Goal: Information Seeking & Learning: Learn about a topic

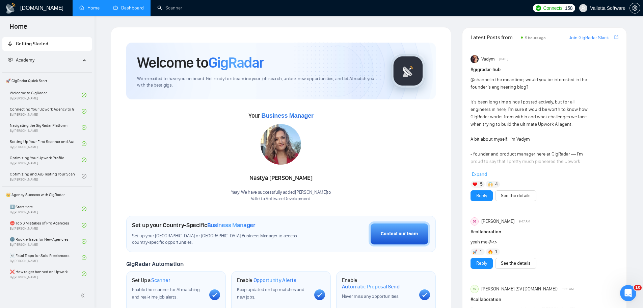
click at [133, 10] on link "Dashboard" at bounding box center [128, 8] width 31 height 6
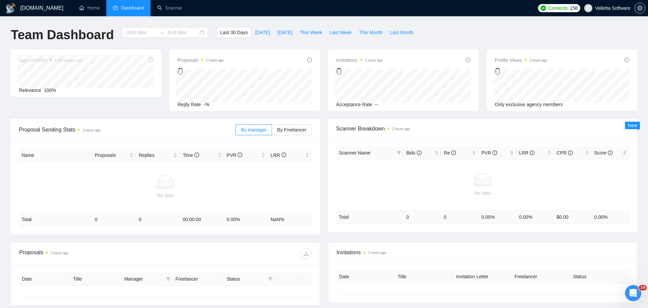
type input "[DATE]"
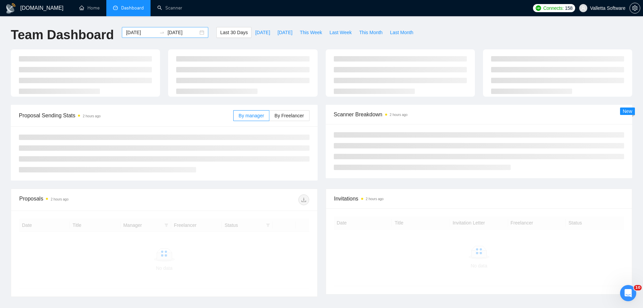
click at [139, 34] on input "[DATE]" at bounding box center [141, 32] width 31 height 7
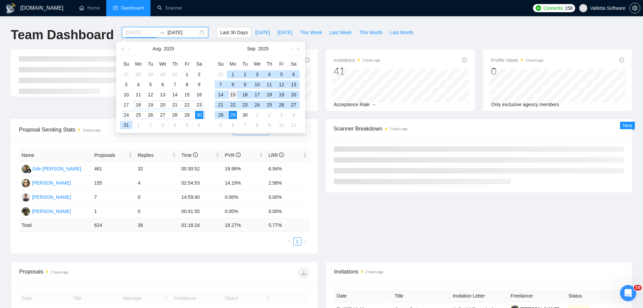
type input "[DATE]"
drag, startPoint x: 234, startPoint y: 96, endPoint x: 235, endPoint y: 100, distance: 4.4
click at [234, 96] on div "15" at bounding box center [233, 95] width 8 height 8
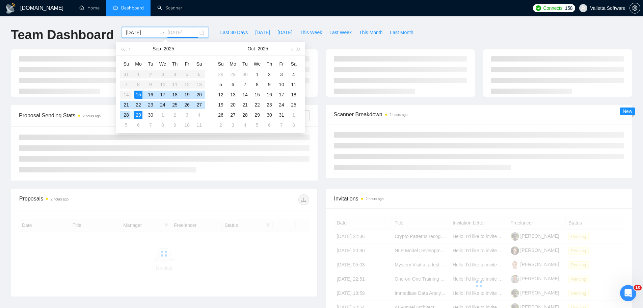
type input "[DATE]"
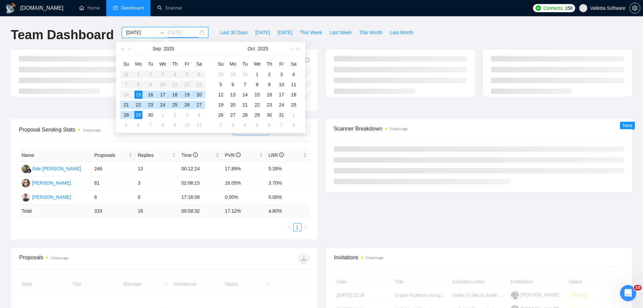
click at [136, 114] on div "29" at bounding box center [138, 115] width 8 height 8
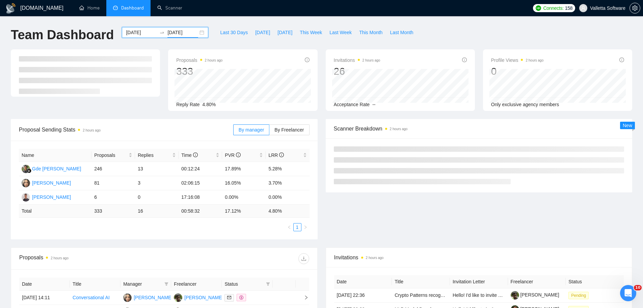
click at [362, 134] on div "Scanner Breakdown 2 hours ago" at bounding box center [479, 128] width 291 height 19
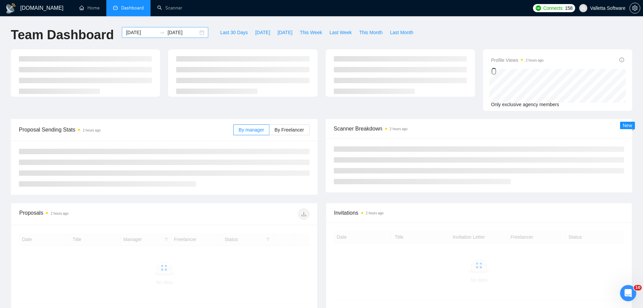
click at [129, 30] on input "[DATE]" at bounding box center [141, 32] width 31 height 7
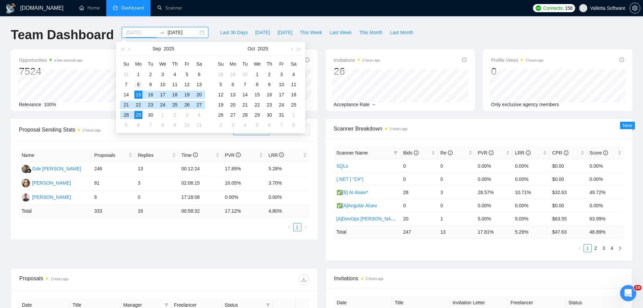
type input "2025-09-08"
click at [137, 82] on div "8" at bounding box center [138, 84] width 8 height 8
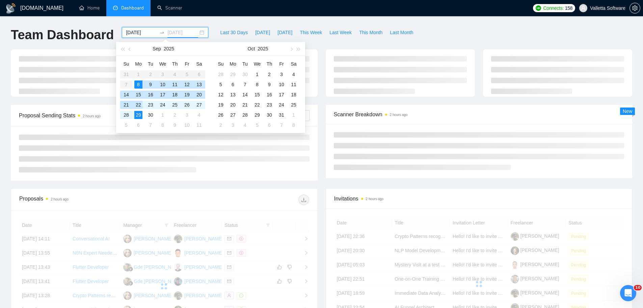
type input "[DATE]"
click at [138, 113] on div "29" at bounding box center [138, 115] width 8 height 8
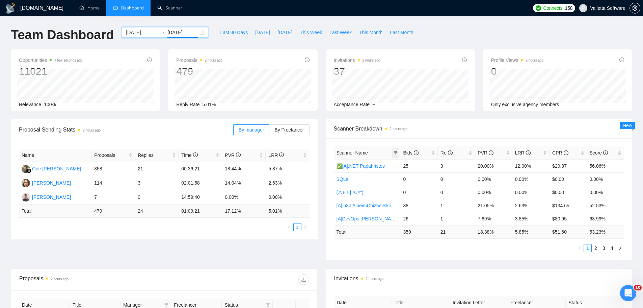
click at [395, 153] on icon "filter" at bounding box center [396, 153] width 4 height 4
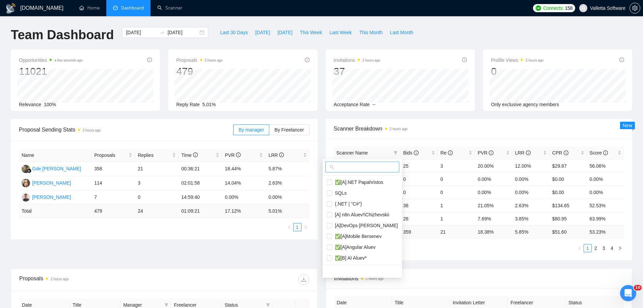
click at [354, 163] on input "text" at bounding box center [366, 166] width 60 height 7
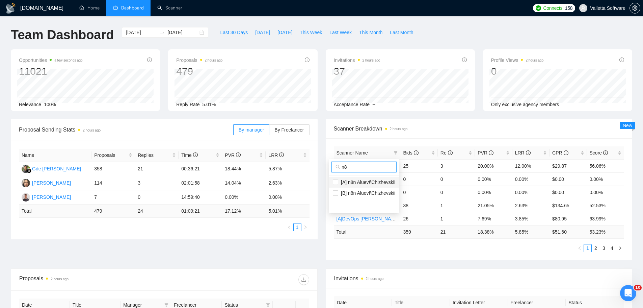
type input "n8"
click at [360, 177] on li "[A] n8n Aluev!\Chizhevskii" at bounding box center [364, 182] width 71 height 11
checkbox input "true"
click at [359, 190] on span "[B] n8n Aluev!\Chizhevskii" at bounding box center [366, 192] width 57 height 5
checkbox input "true"
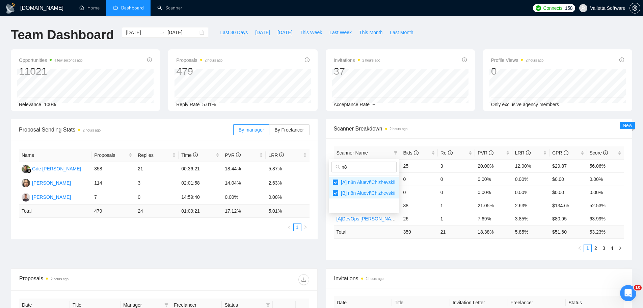
click at [389, 152] on span "Scanner Name" at bounding box center [364, 152] width 55 height 7
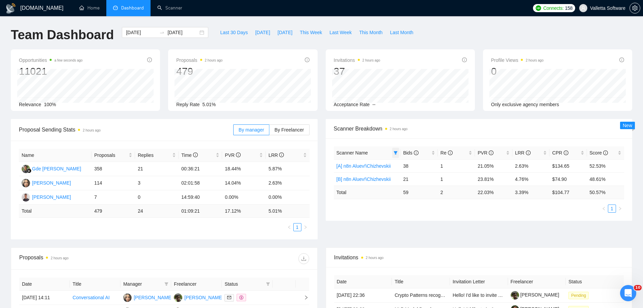
click at [393, 152] on span at bounding box center [395, 153] width 7 height 10
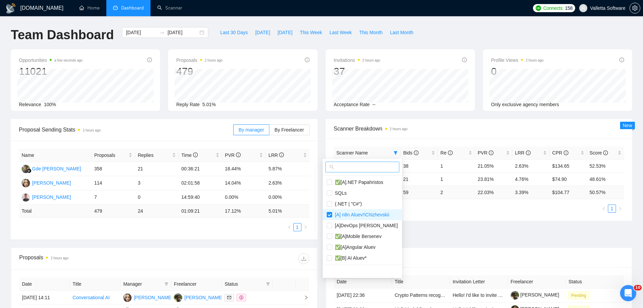
click at [371, 166] on input "text" at bounding box center [366, 166] width 60 height 7
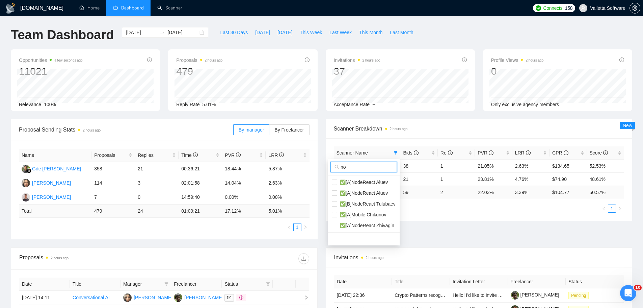
click at [364, 165] on input "no" at bounding box center [367, 166] width 52 height 7
type input "ai"
click at [372, 182] on span "✅[B] AI Aluev*" at bounding box center [359, 181] width 34 height 5
checkbox input "true"
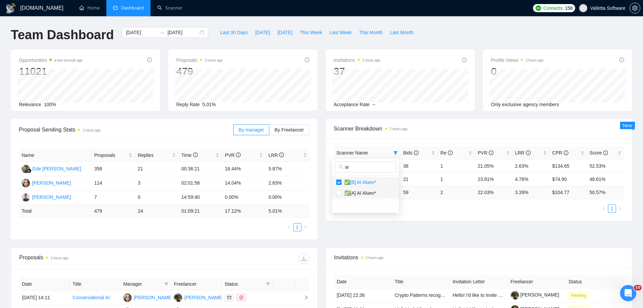
click at [368, 193] on span "✅[A] AI Aluev*" at bounding box center [359, 192] width 34 height 5
checkbox input "true"
click at [394, 152] on icon "filter" at bounding box center [396, 153] width 4 height 4
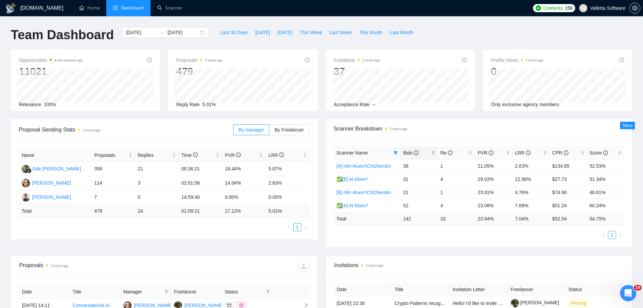
click at [415, 156] on div "Bids" at bounding box center [419, 152] width 32 height 7
drag, startPoint x: 181, startPoint y: 168, endPoint x: 197, endPoint y: 167, distance: 15.6
click at [197, 167] on td "00:36:21" at bounding box center [201, 169] width 44 height 14
click at [237, 178] on td "14.04%" at bounding box center [244, 183] width 44 height 14
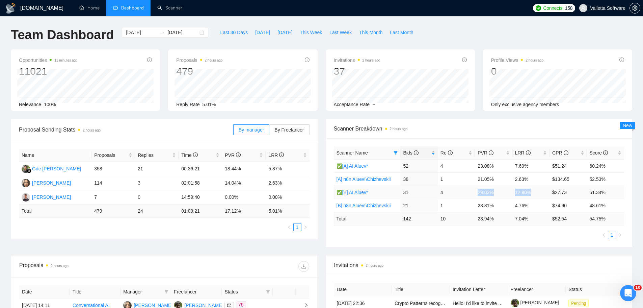
drag, startPoint x: 515, startPoint y: 191, endPoint x: 472, endPoint y: 191, distance: 43.2
click at [472, 191] on tr "✅[B] AI Aluev* 31 4 29.03% 12.90% $27.73 51.34%" at bounding box center [479, 191] width 291 height 13
drag, startPoint x: 533, startPoint y: 208, endPoint x: 476, endPoint y: 210, distance: 57.1
click at [476, 210] on tr "[B] n8n Aluev!\Chizhevskii 21 1 23.81% 4.76% $74.90 48.61%" at bounding box center [479, 205] width 291 height 13
drag, startPoint x: 530, startPoint y: 164, endPoint x: 469, endPoint y: 161, distance: 60.5
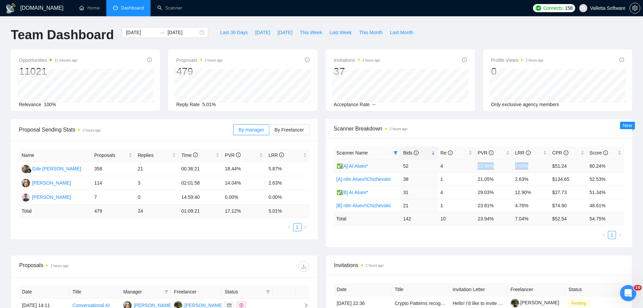
click at [469, 161] on tr "✅[A] AI Aluev* 52 4 23.08% 7.69% $51.24 60.24%" at bounding box center [479, 165] width 291 height 13
drag, startPoint x: 508, startPoint y: 189, endPoint x: 471, endPoint y: 189, distance: 36.8
click at [470, 189] on tr "✅[B] AI Aluev* 31 4 29.03% 12.90% $27.73 51.34%" at bounding box center [479, 191] width 291 height 13
drag, startPoint x: 531, startPoint y: 163, endPoint x: 474, endPoint y: 161, distance: 57.1
click at [474, 161] on tr "✅[A] AI Aluev* 52 4 23.08% 7.69% $51.24 60.24%" at bounding box center [479, 165] width 291 height 13
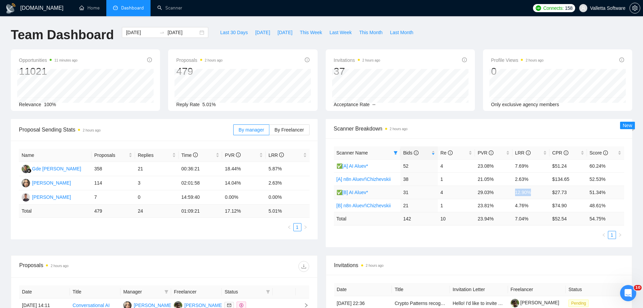
drag, startPoint x: 529, startPoint y: 193, endPoint x: 513, endPoint y: 194, distance: 15.9
click at [513, 194] on td "12.90%" at bounding box center [531, 191] width 37 height 13
drag, startPoint x: 530, startPoint y: 177, endPoint x: 514, endPoint y: 178, distance: 15.6
click at [514, 177] on td "2.63%" at bounding box center [531, 178] width 37 height 13
drag, startPoint x: 524, startPoint y: 205, endPoint x: 515, endPoint y: 206, distance: 8.8
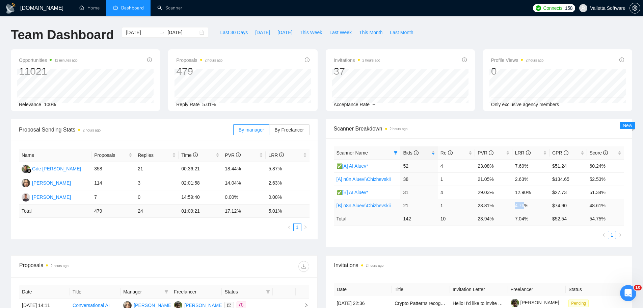
click at [515, 206] on td "4.76%" at bounding box center [531, 205] width 37 height 13
